Goal: Navigation & Orientation: Find specific page/section

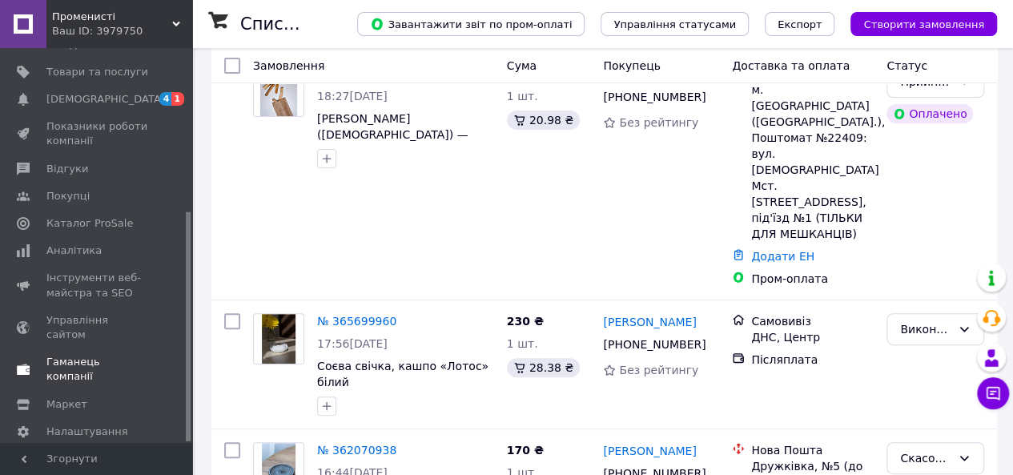
scroll to position [240, 0]
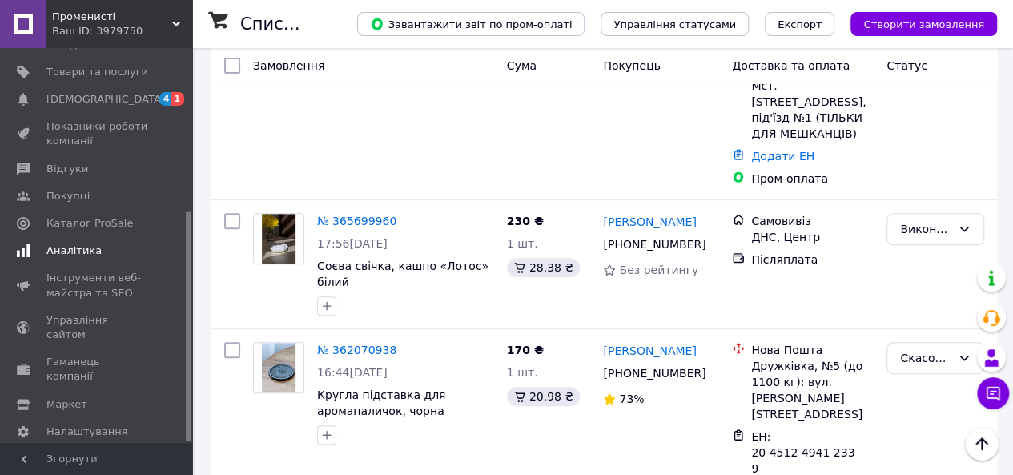
click at [70, 243] on span "Аналітика" at bounding box center [73, 250] width 55 height 14
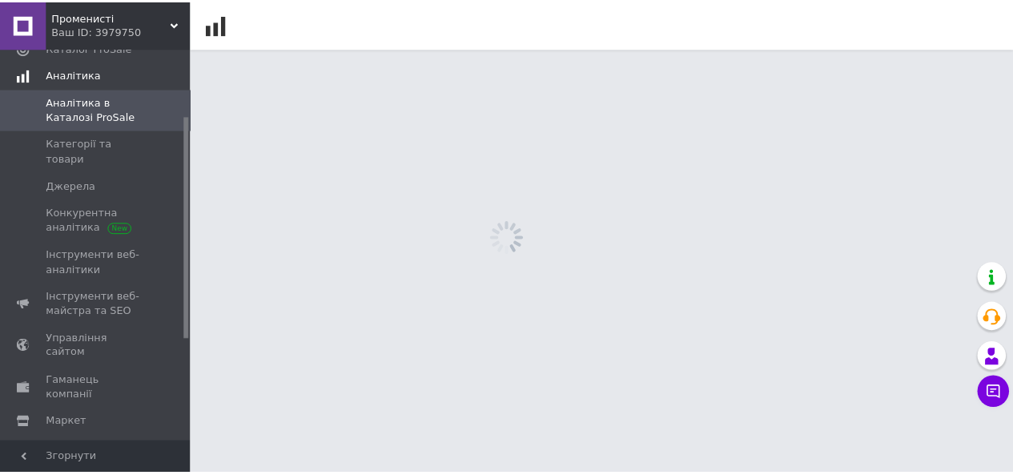
scroll to position [118, 0]
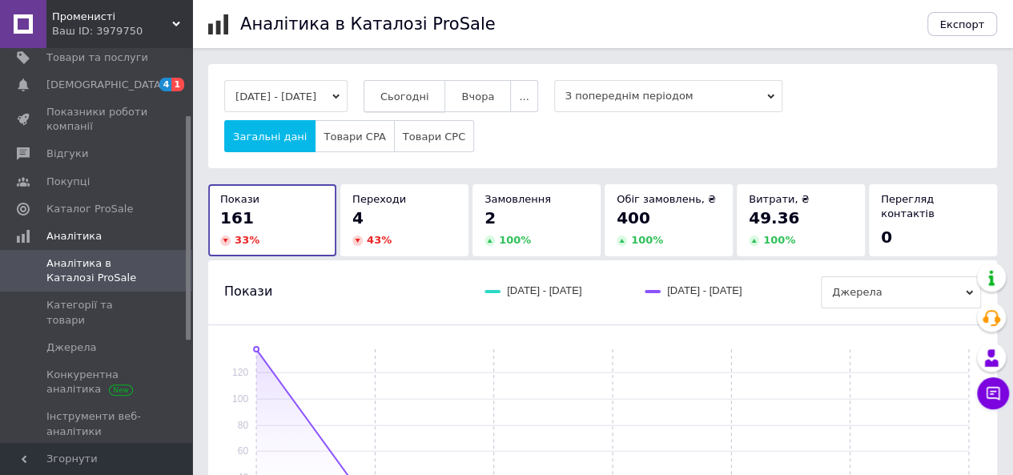
click at [411, 98] on span "Сьогодні" at bounding box center [404, 96] width 49 height 12
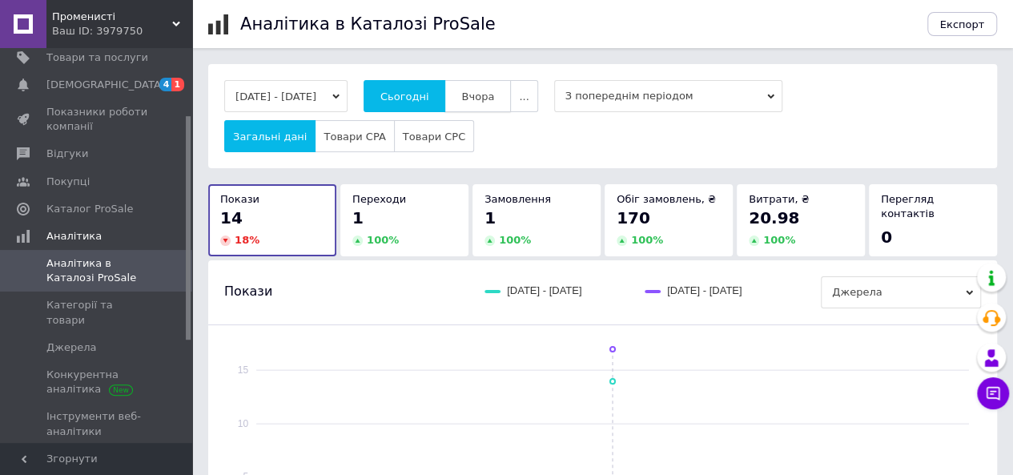
click at [492, 99] on span "Вчора" at bounding box center [477, 96] width 33 height 12
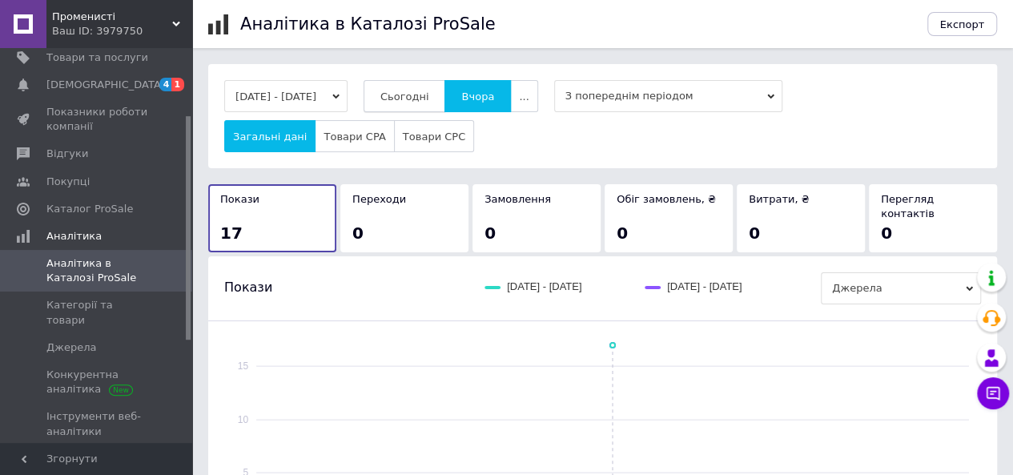
click at [417, 102] on span "Сьогодні" at bounding box center [404, 96] width 49 height 12
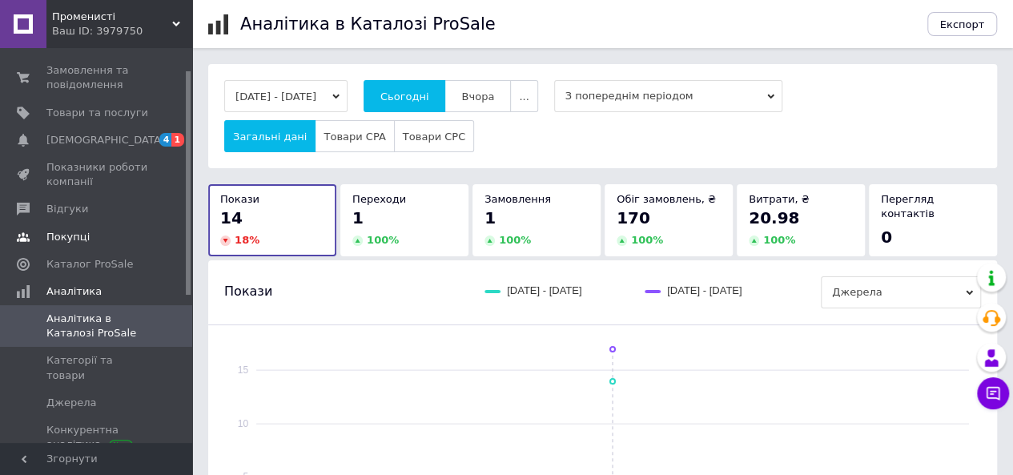
scroll to position [38, 0]
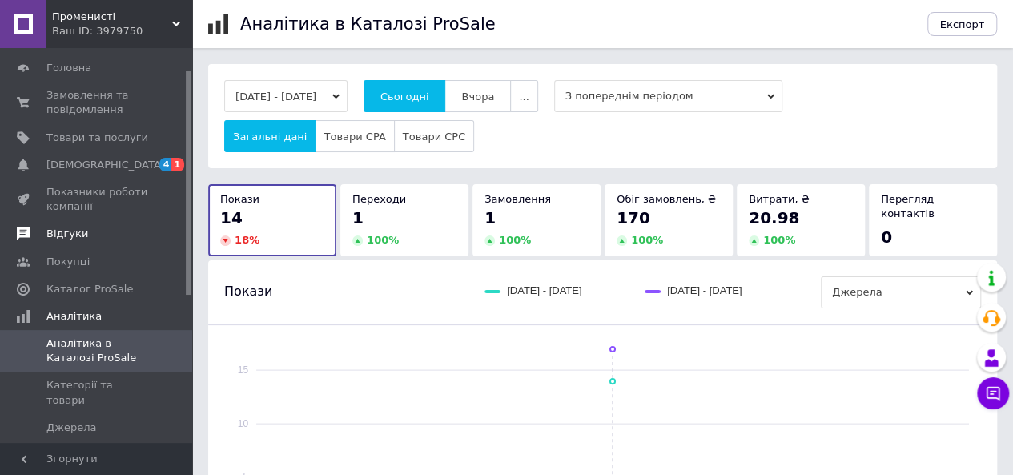
click at [62, 236] on span "Відгуки" at bounding box center [67, 234] width 42 height 14
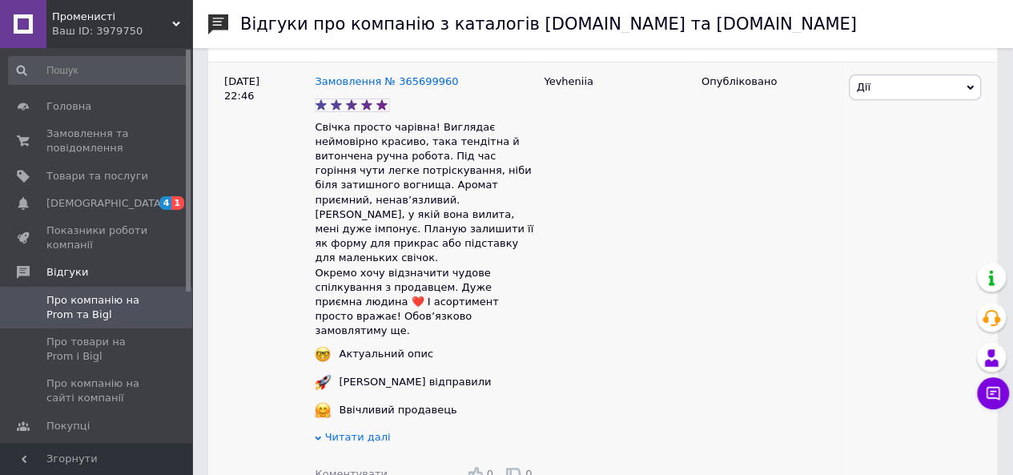
scroll to position [320, 0]
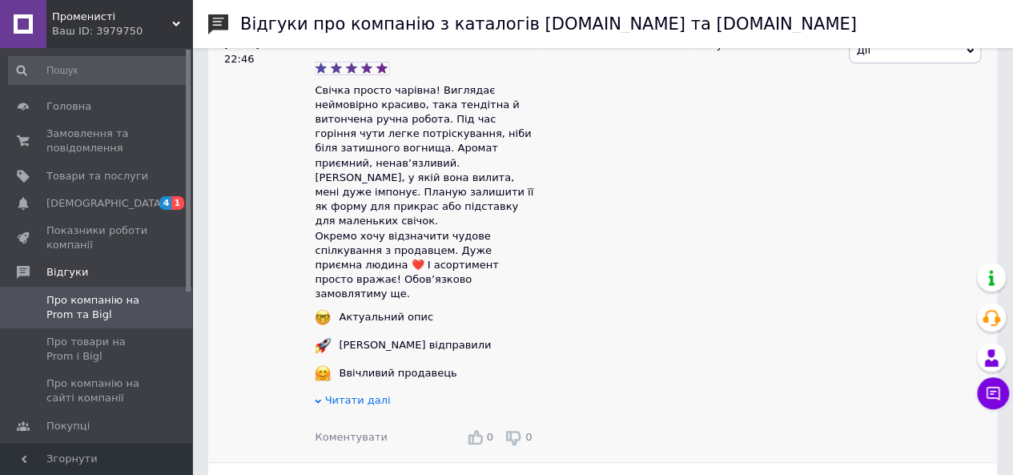
click at [479, 428] on icon at bounding box center [475, 436] width 16 height 16
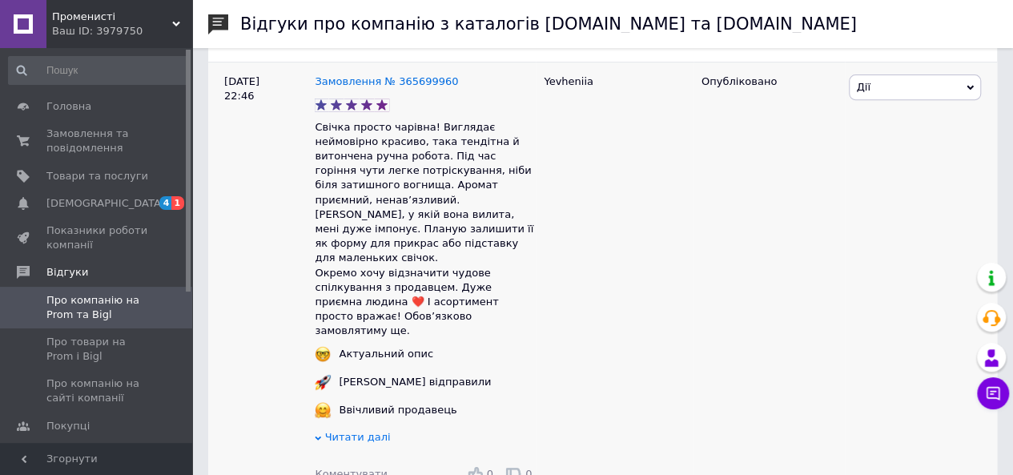
scroll to position [80, 0]
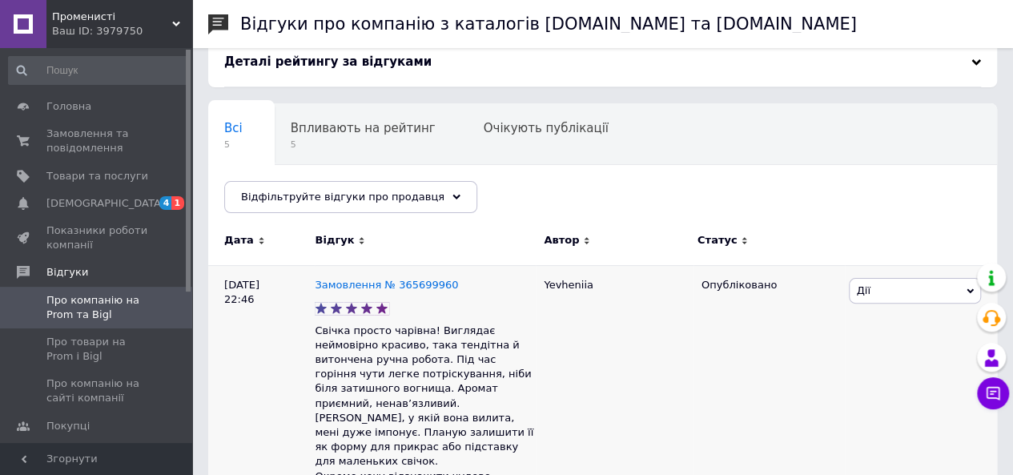
click at [919, 285] on span "Дії" at bounding box center [915, 291] width 132 height 26
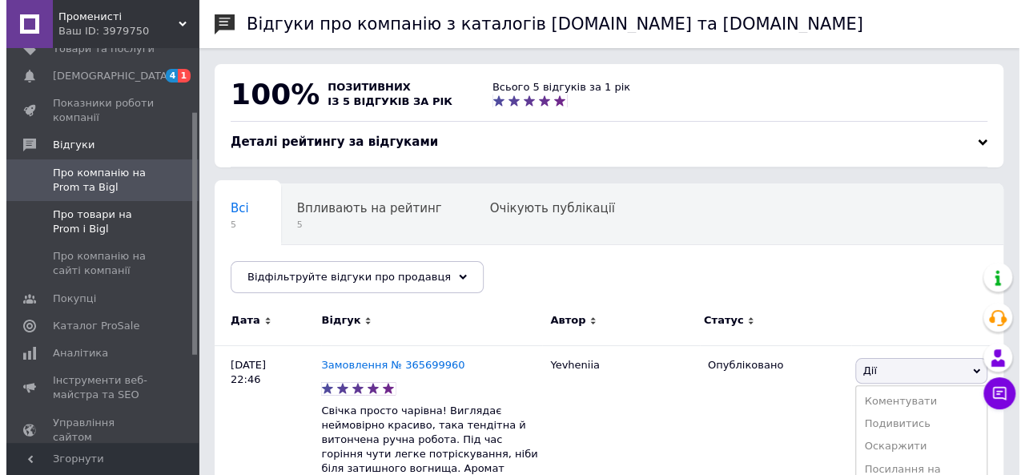
scroll to position [160, 0]
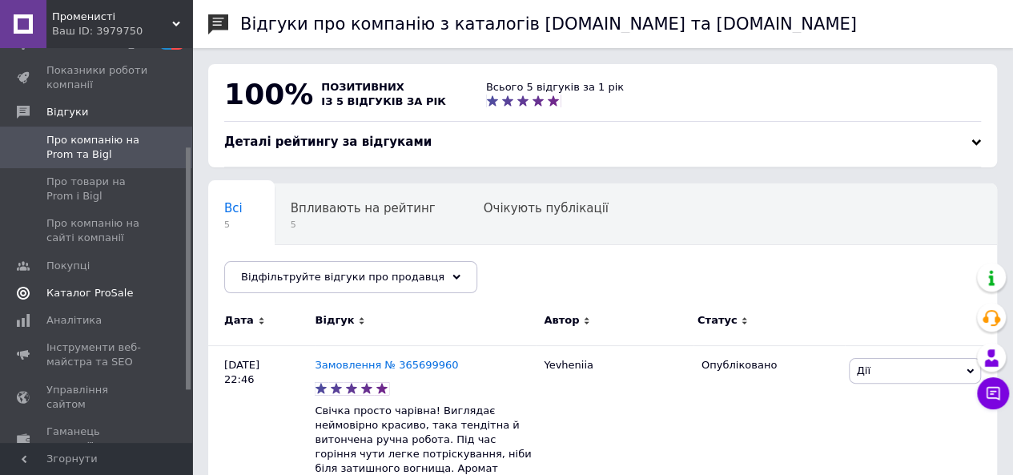
click at [83, 287] on span "Каталог ProSale" at bounding box center [89, 293] width 86 height 14
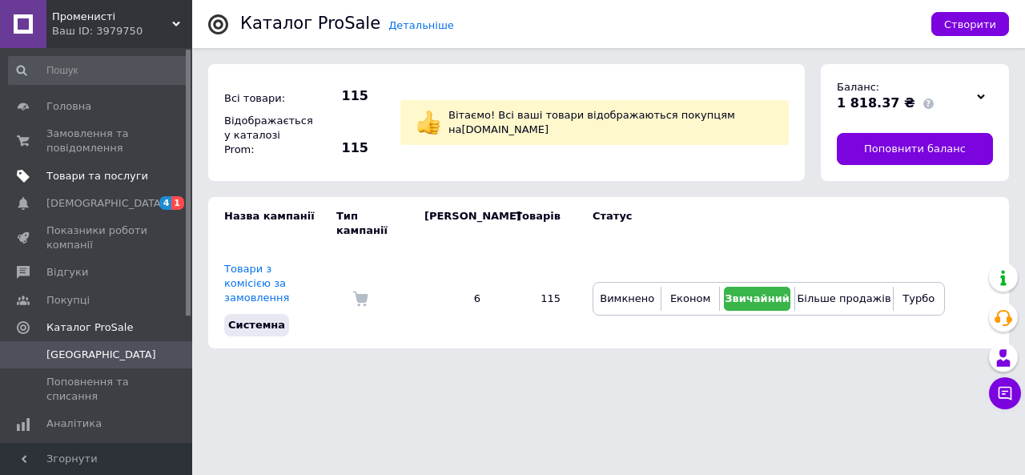
click at [74, 183] on span "Товари та послуги" at bounding box center [97, 176] width 102 height 14
